Goal: Task Accomplishment & Management: Use online tool/utility

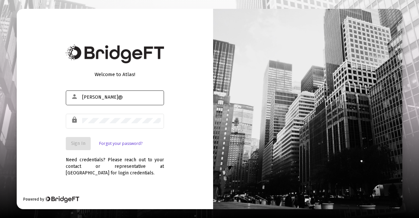
click at [101, 97] on input "[PERSON_NAME]@" at bounding box center [121, 97] width 79 height 5
type input "[PERSON_NAME][EMAIL_ADDRESS][DOMAIN_NAME]"
click at [79, 140] on button "Sign In" at bounding box center [78, 143] width 25 height 13
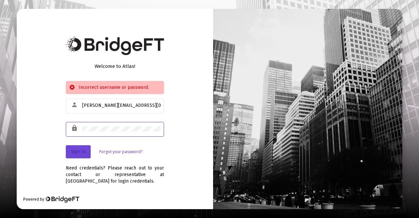
click at [71, 154] on button "Sign In" at bounding box center [78, 151] width 25 height 13
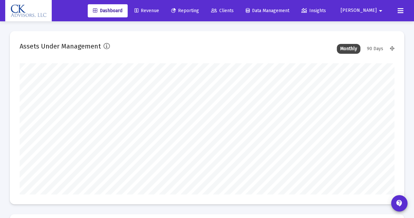
type input "[DATE]"
click at [159, 9] on span "Revenue" at bounding box center [147, 11] width 25 height 6
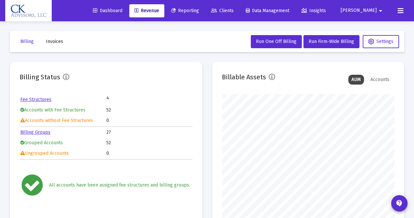
scroll to position [131, 173]
click at [284, 41] on span "Run One Off Billing" at bounding box center [276, 42] width 41 height 6
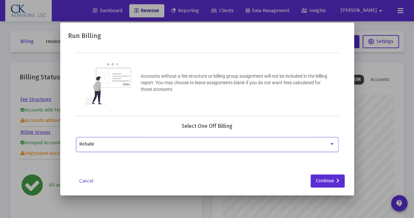
click at [332, 142] on div at bounding box center [332, 143] width 6 height 5
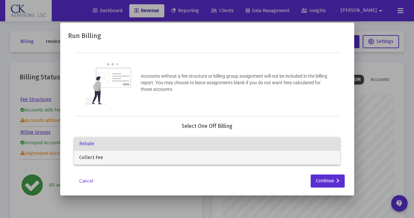
click at [167, 159] on span "Collect Fee" at bounding box center [207, 158] width 256 height 14
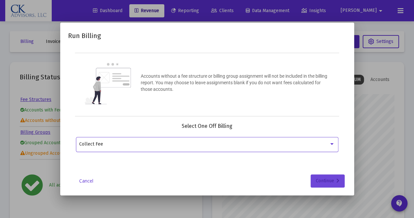
click at [328, 177] on div "Continue" at bounding box center [328, 180] width 24 height 13
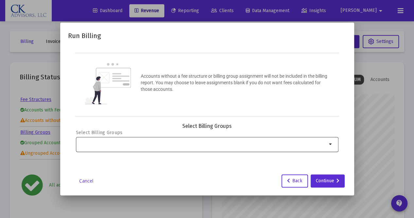
click at [330, 142] on mat-icon "arrow_drop_down" at bounding box center [331, 144] width 8 height 8
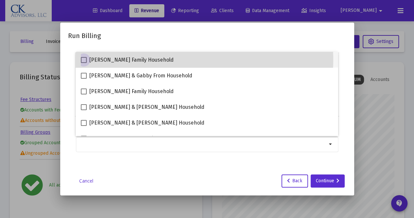
click at [82, 59] on span at bounding box center [84, 60] width 6 height 6
click at [83, 63] on input "[PERSON_NAME] Family Household" at bounding box center [83, 63] width 0 height 0
checkbox input "true"
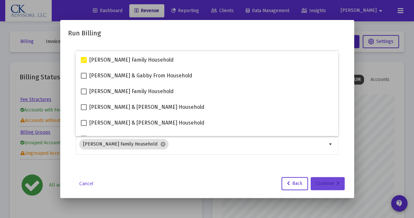
click at [326, 182] on div "Continue" at bounding box center [328, 183] width 24 height 13
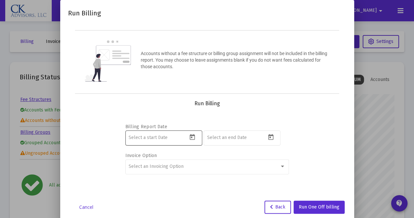
click at [193, 136] on icon "Open calendar" at bounding box center [192, 137] width 7 height 7
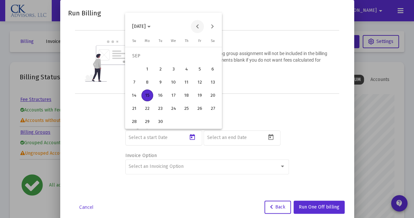
click at [197, 23] on button "Previous month" at bounding box center [197, 26] width 13 height 13
click at [163, 68] on div "1" at bounding box center [161, 69] width 12 height 12
type input "[DATE]"
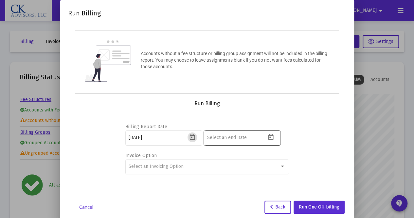
click at [274, 136] on icon "Open calendar" at bounding box center [270, 137] width 7 height 7
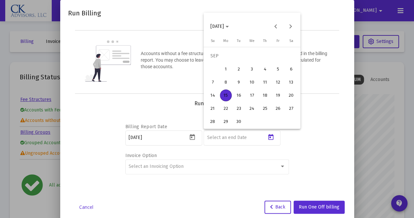
click at [228, 97] on div "15" at bounding box center [226, 95] width 12 height 12
type input "[DATE]"
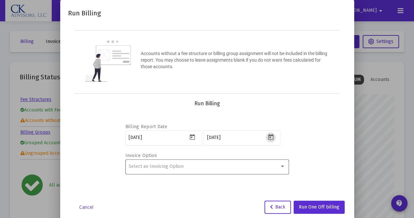
click at [281, 166] on div at bounding box center [282, 166] width 3 height 2
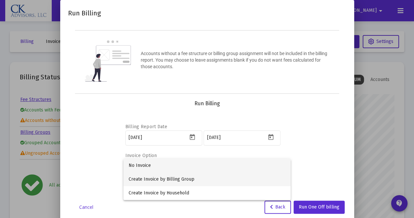
click at [203, 178] on span "Create Invoice by Billing Group" at bounding box center [207, 179] width 157 height 14
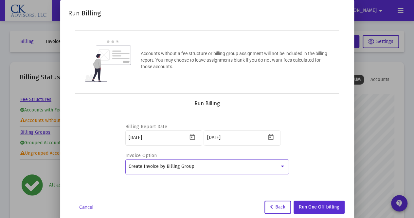
click at [280, 165] on div at bounding box center [283, 166] width 6 height 5
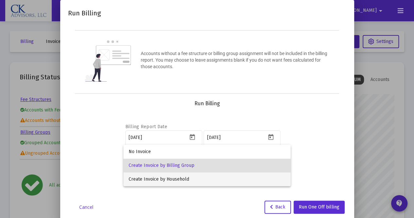
click at [214, 179] on span "Create Invoice by Household" at bounding box center [207, 179] width 157 height 14
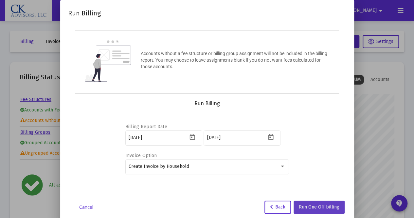
click at [324, 205] on span "Run One Off billing" at bounding box center [319, 207] width 41 height 6
